Goal: Task Accomplishment & Management: Use online tool/utility

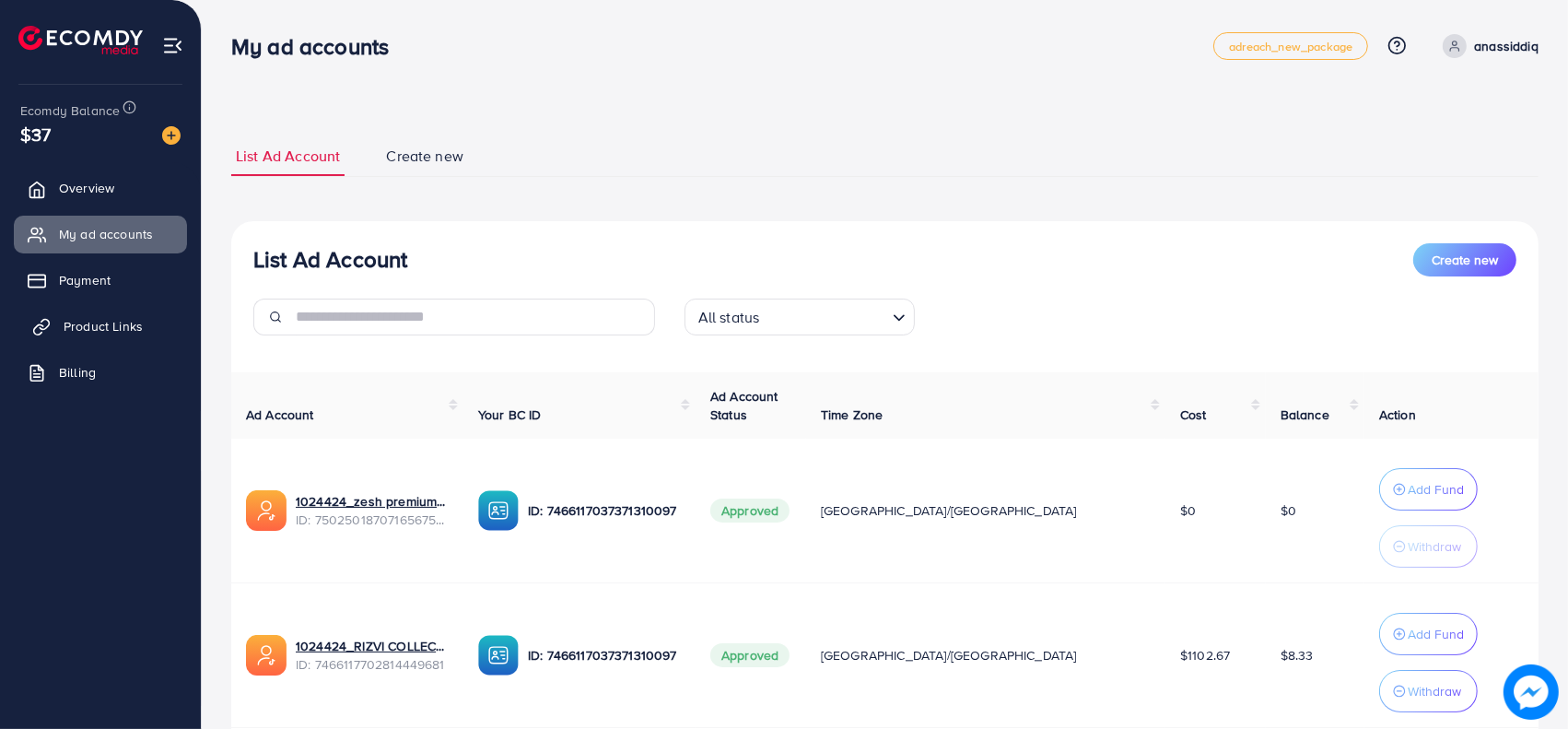
click at [96, 335] on span "Product Links" at bounding box center [104, 326] width 79 height 18
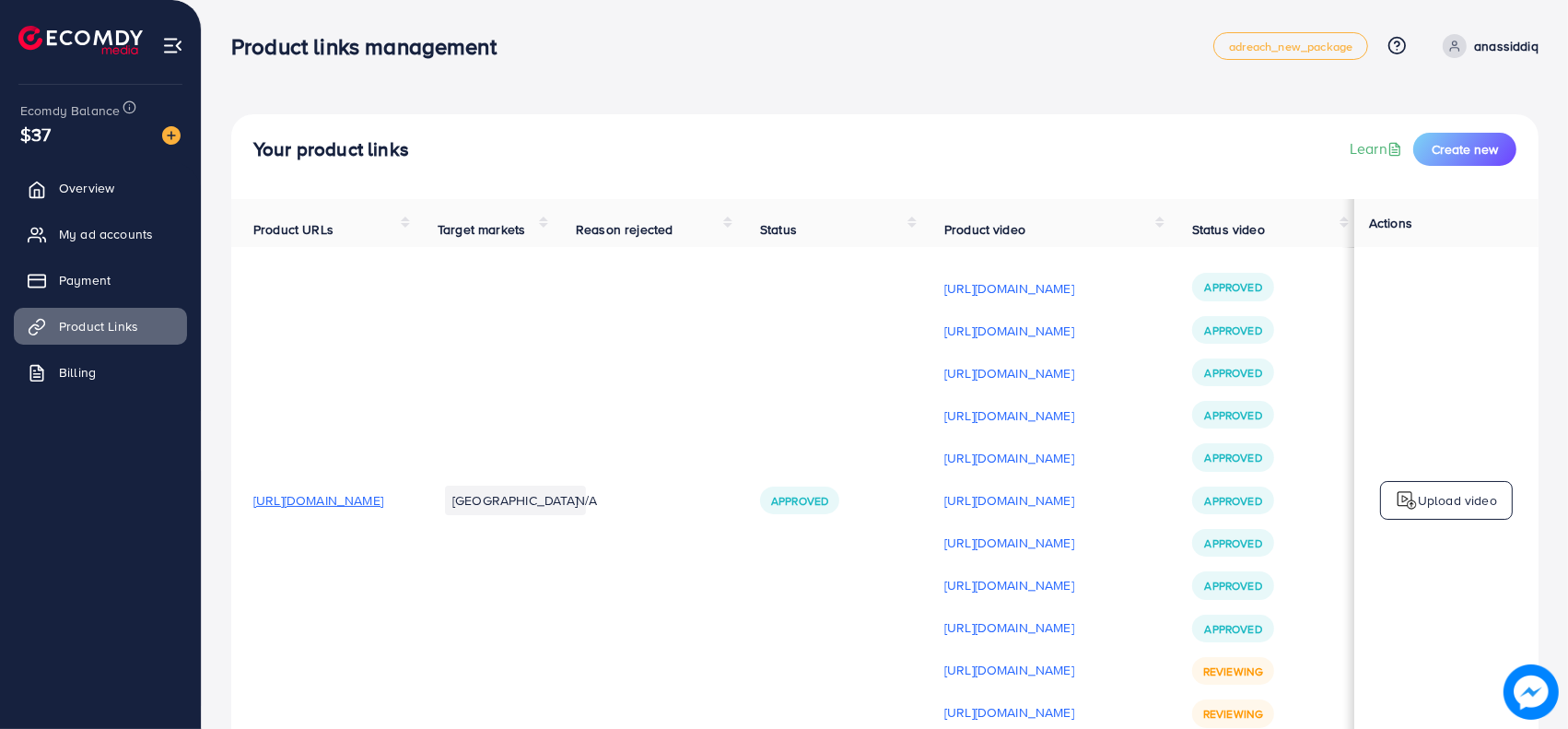
scroll to position [0, 243]
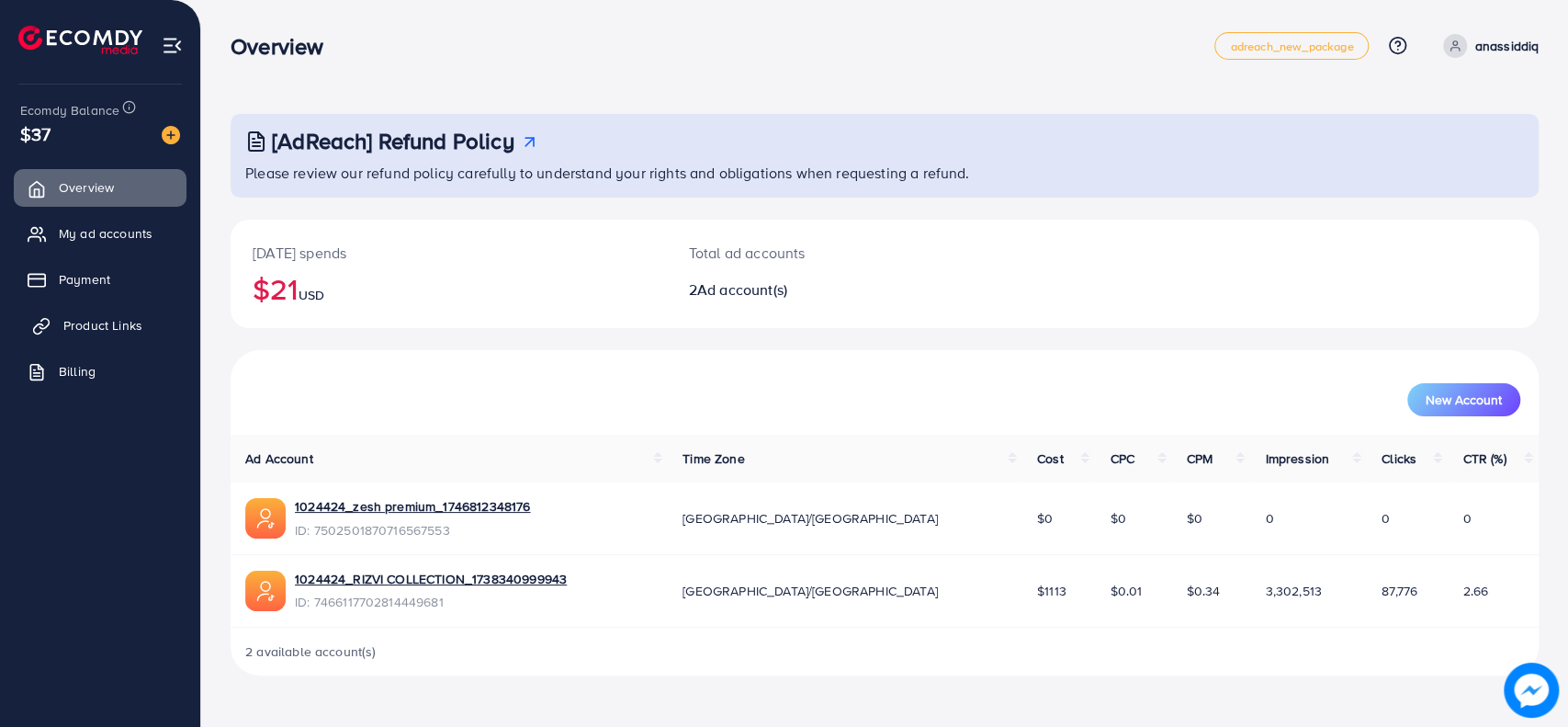
click at [109, 323] on span "Product Links" at bounding box center [103, 325] width 79 height 18
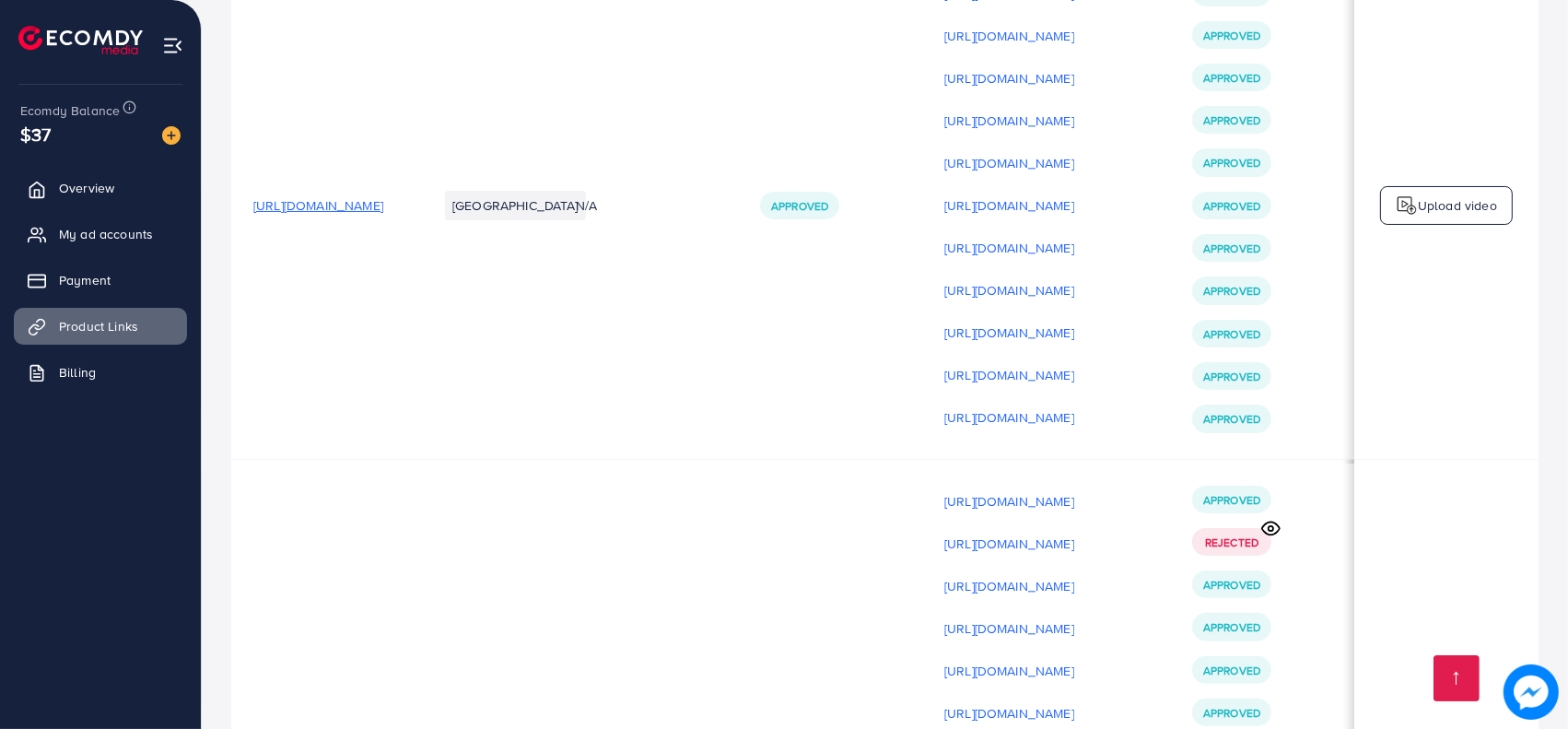
scroll to position [0, 243]
click at [1466, 217] on p "Upload video" at bounding box center [1458, 205] width 79 height 22
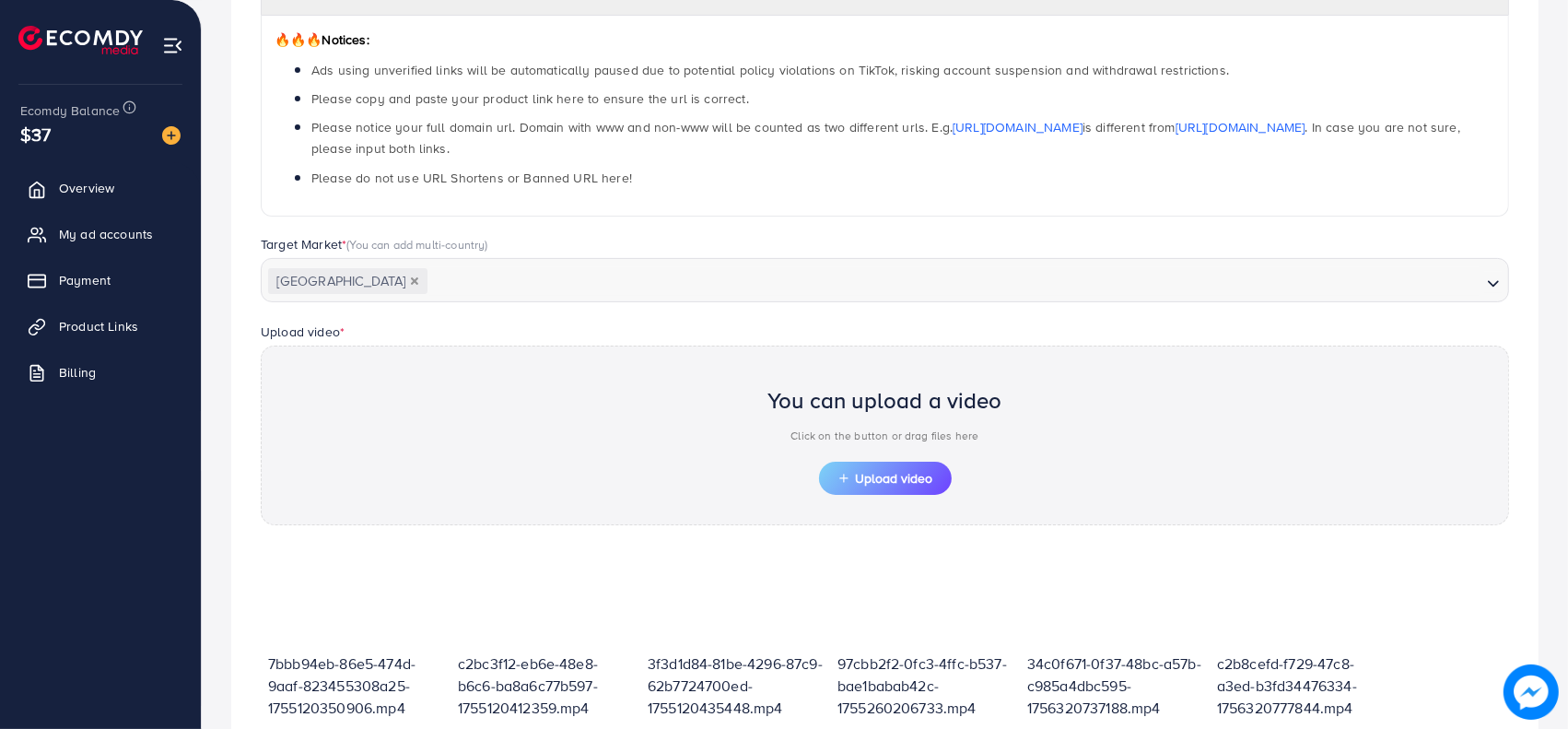
scroll to position [635, 0]
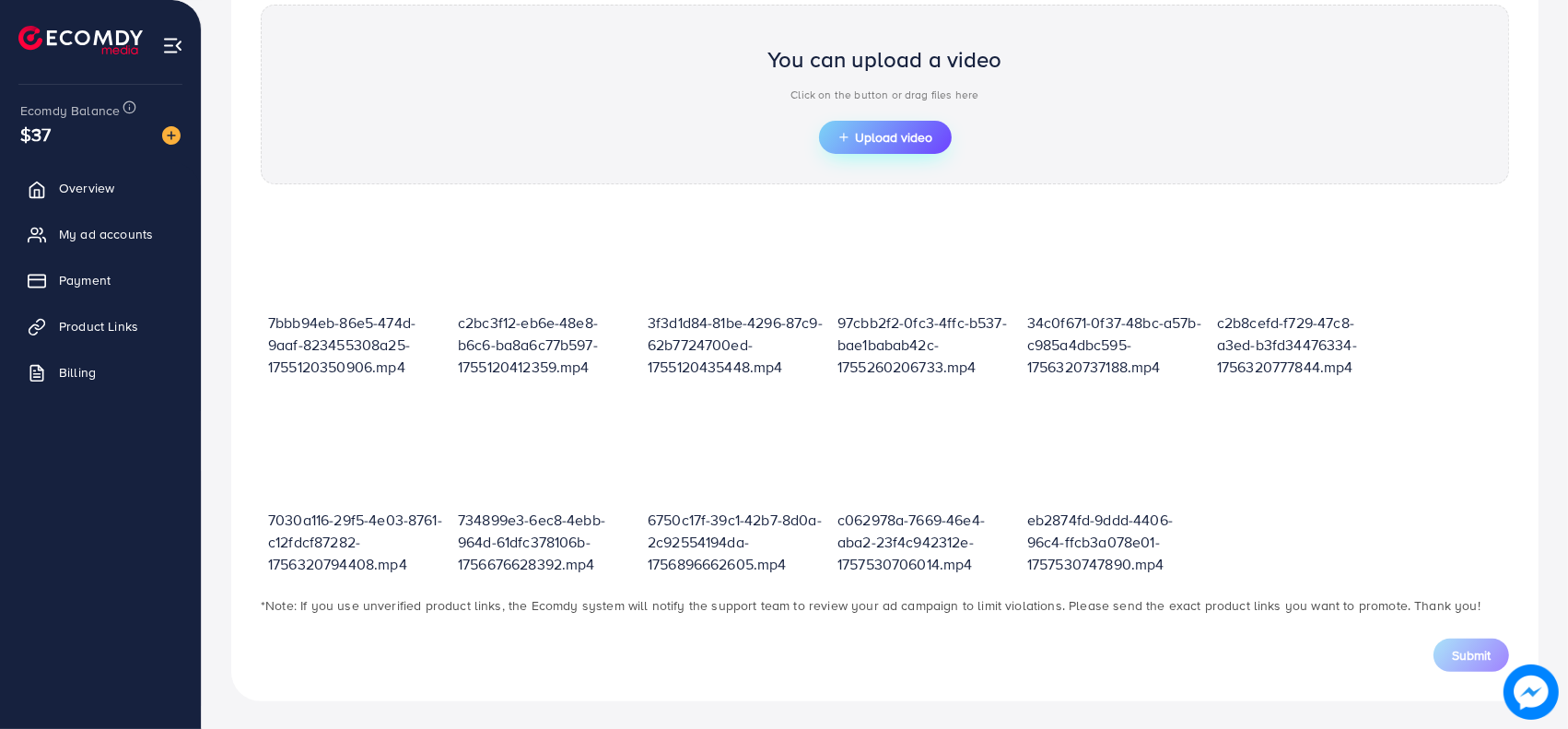
click at [920, 131] on span "Upload video" at bounding box center [885, 136] width 96 height 13
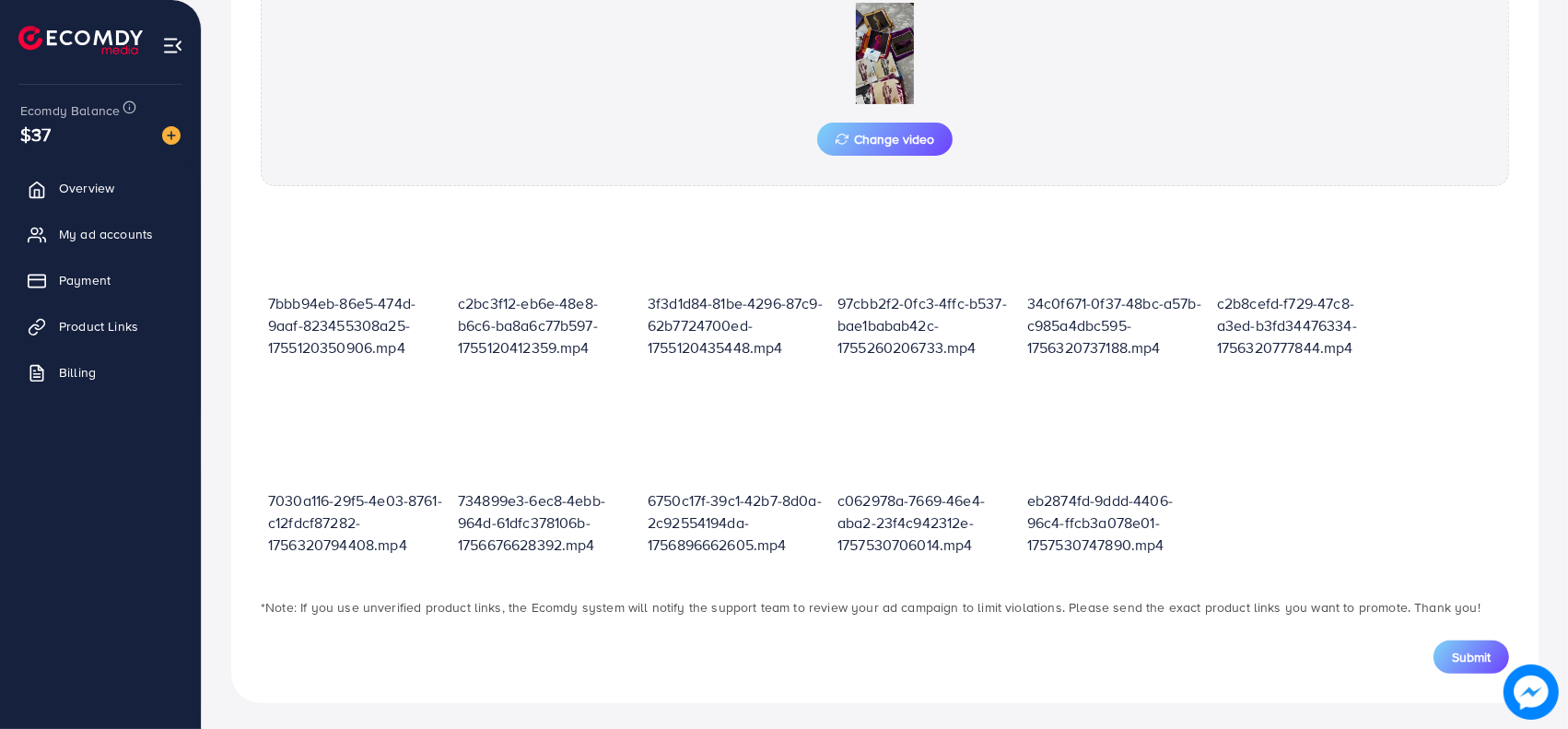
scroll to position [671, 0]
click at [1467, 659] on span "Submit" at bounding box center [1471, 654] width 39 height 18
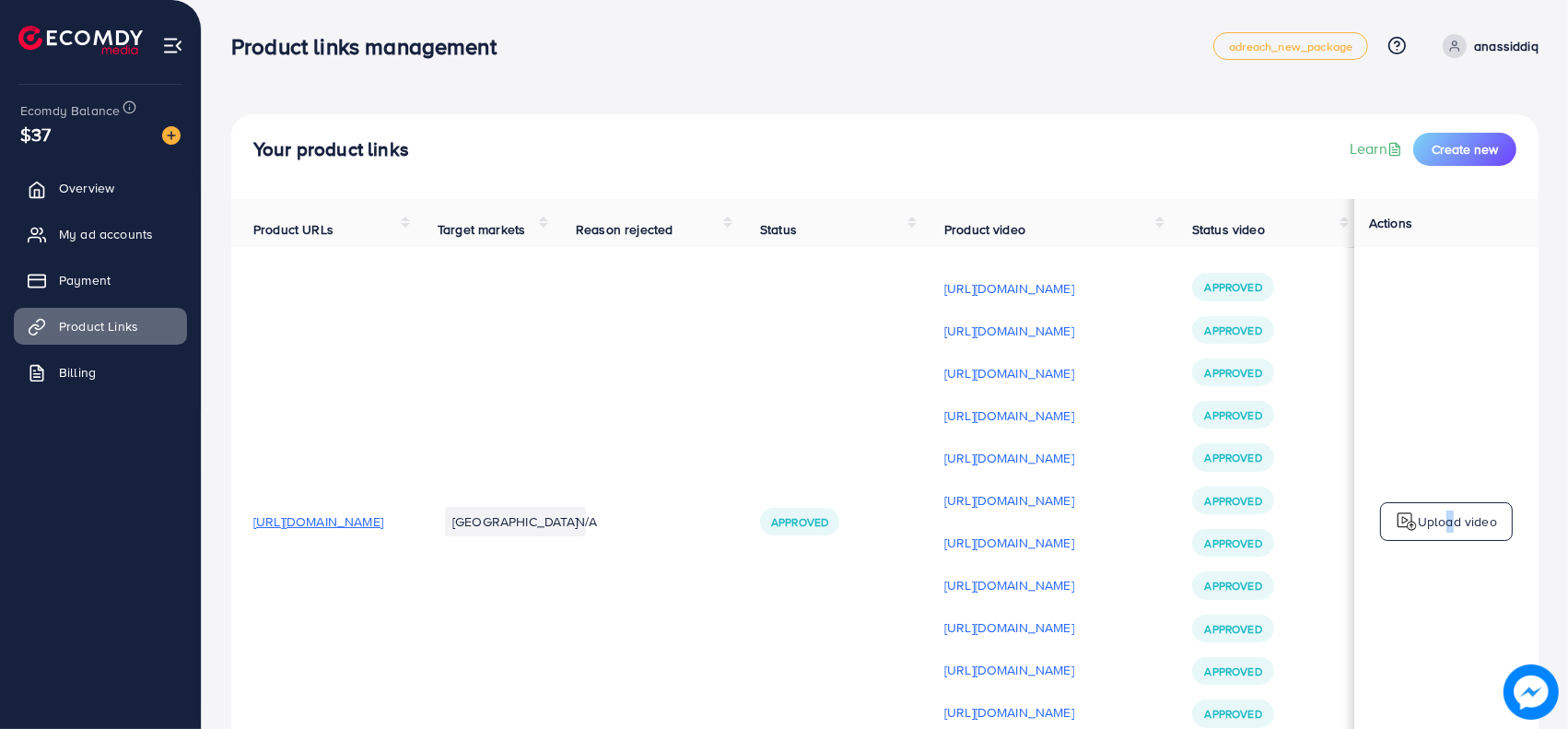
drag, startPoint x: 1443, startPoint y: 504, endPoint x: 1434, endPoint y: 536, distance: 33.2
click at [1434, 536] on td "Upload video" at bounding box center [1446, 521] width 185 height 549
click at [1434, 533] on p "Upload video" at bounding box center [1458, 521] width 79 height 22
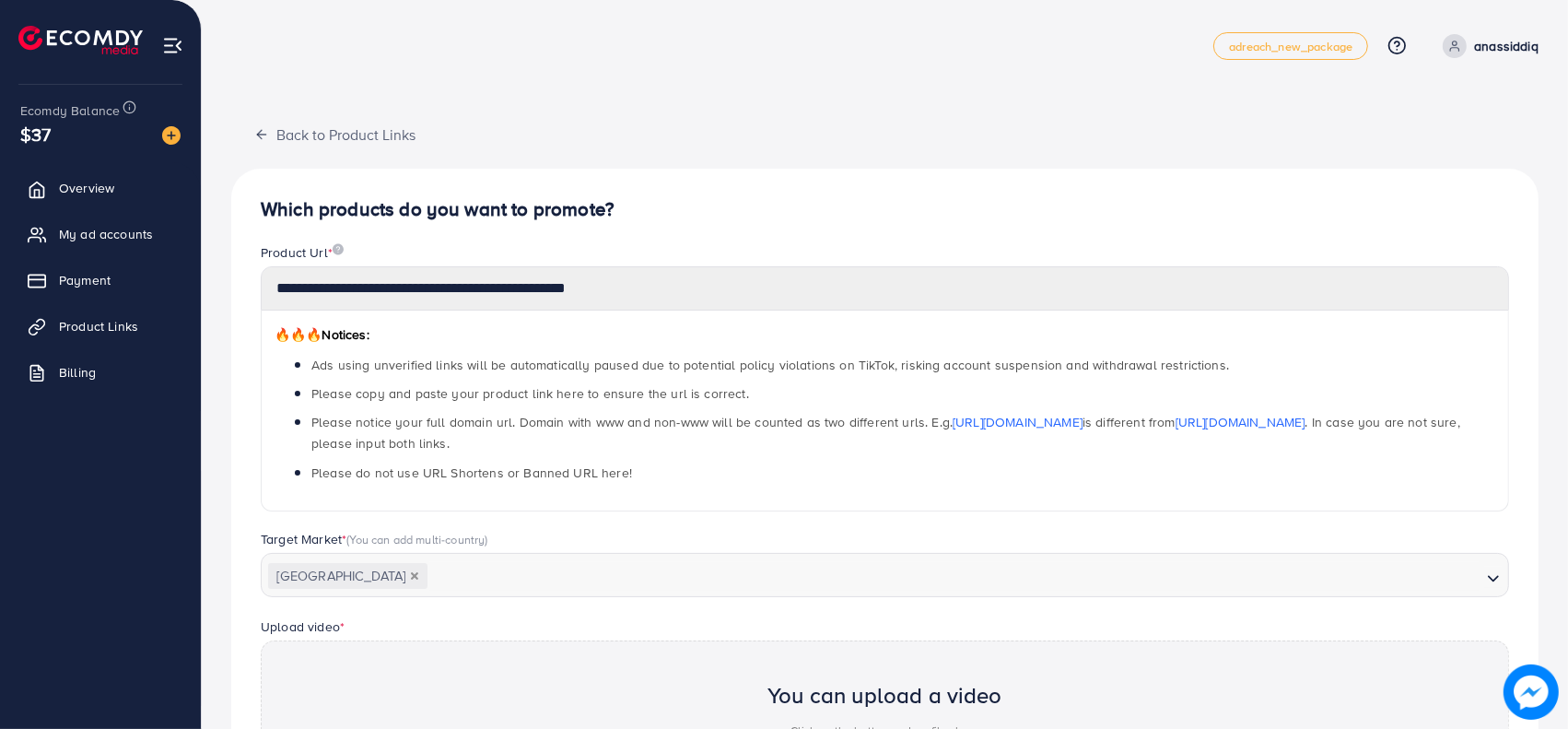
scroll to position [635, 0]
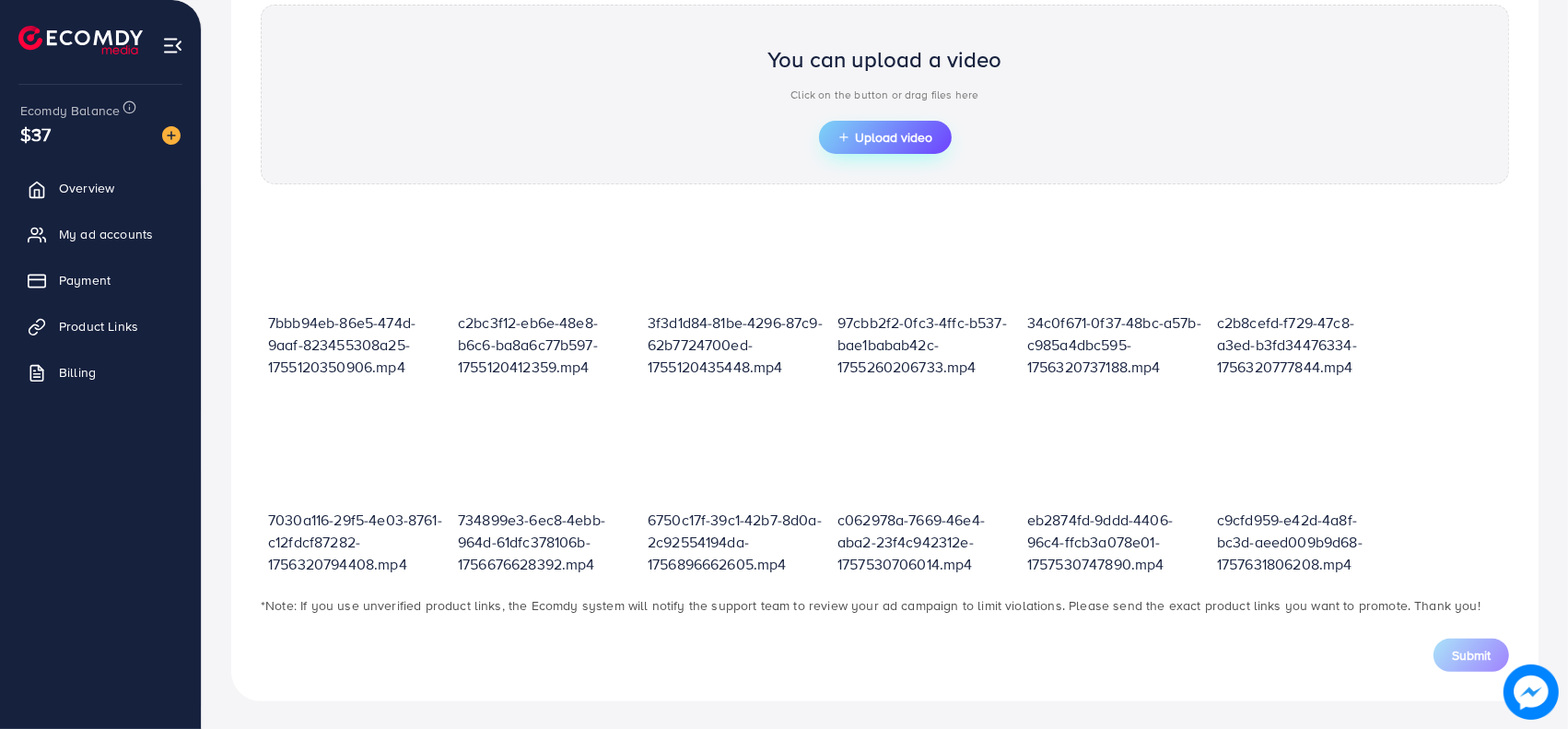
click at [846, 137] on line "button" at bounding box center [843, 137] width 8 height 0
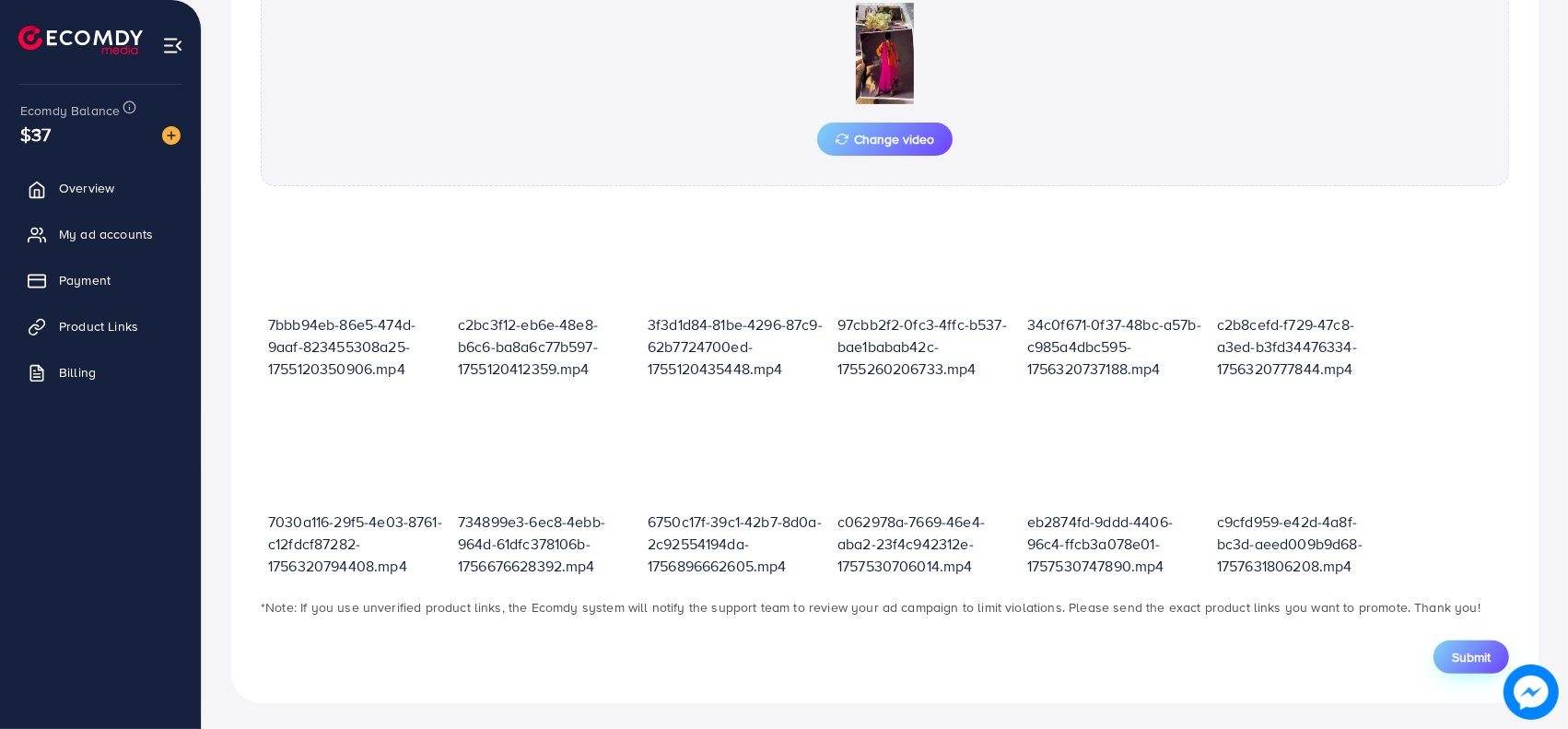
scroll to position [671, 0]
click at [1469, 645] on span "Submit" at bounding box center [1471, 654] width 39 height 18
